Goal: Find specific page/section: Find specific page/section

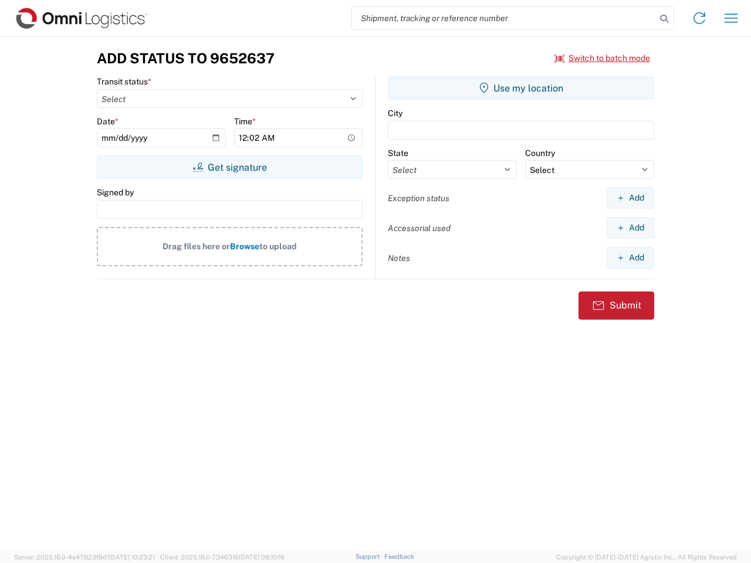
click at [504, 18] on input "search" at bounding box center [504, 18] width 304 height 22
click at [664, 19] on icon at bounding box center [664, 19] width 16 height 16
click at [700, 18] on icon at bounding box center [699, 18] width 19 height 19
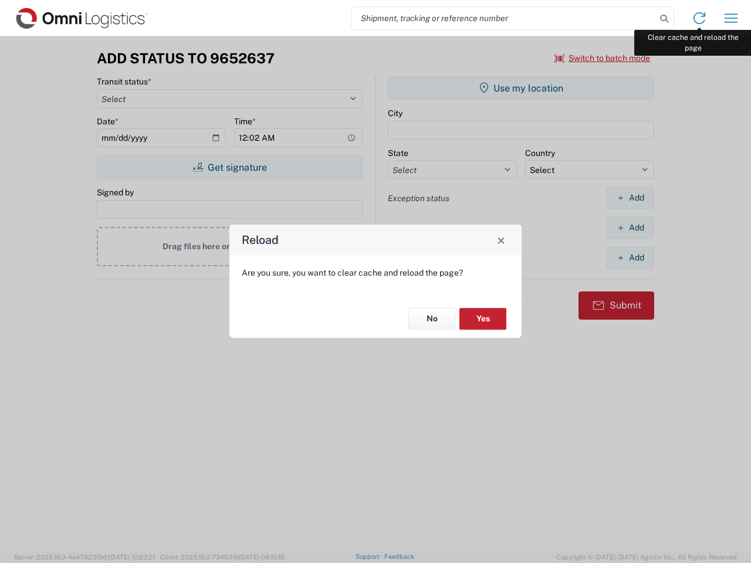
click at [731, 18] on div "Reload Are you sure, you want to clear cache and reload the page? No Yes" at bounding box center [375, 281] width 751 height 563
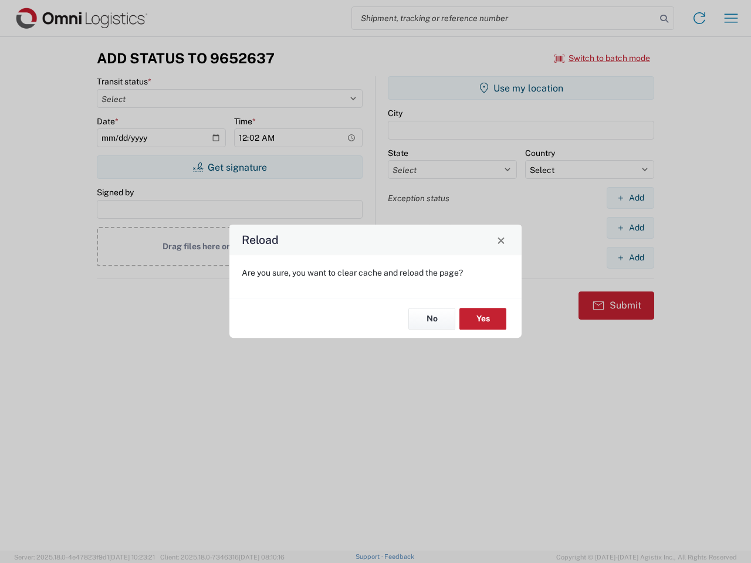
click at [603, 58] on div "Reload Are you sure, you want to clear cache and reload the page? No Yes" at bounding box center [375, 281] width 751 height 563
click at [229, 167] on div "Reload Are you sure, you want to clear cache and reload the page? No Yes" at bounding box center [375, 281] width 751 height 563
click at [521, 88] on div "Reload Are you sure, you want to clear cache and reload the page? No Yes" at bounding box center [375, 281] width 751 height 563
click at [630, 198] on div "Reload Are you sure, you want to clear cache and reload the page? No Yes" at bounding box center [375, 281] width 751 height 563
click at [630, 228] on div "Reload Are you sure, you want to clear cache and reload the page? No Yes" at bounding box center [375, 281] width 751 height 563
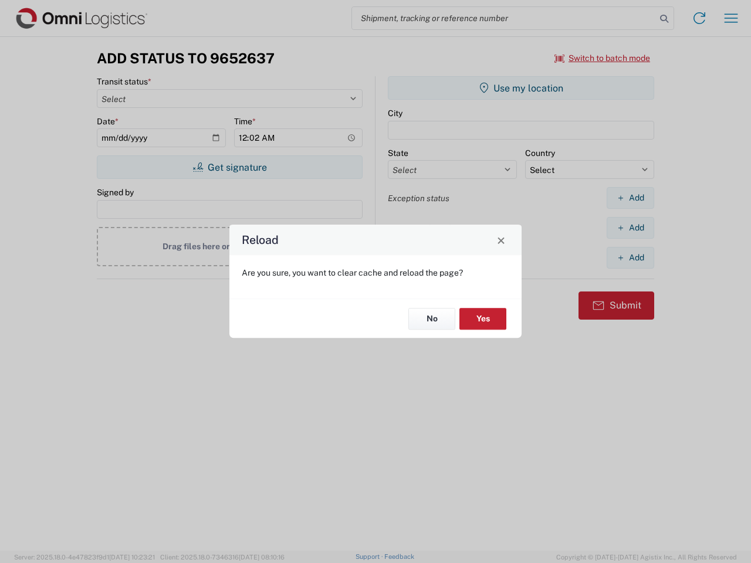
click at [630, 258] on div "Reload Are you sure, you want to clear cache and reload the page? No Yes" at bounding box center [375, 281] width 751 height 563
